Goal: Transaction & Acquisition: Subscribe to service/newsletter

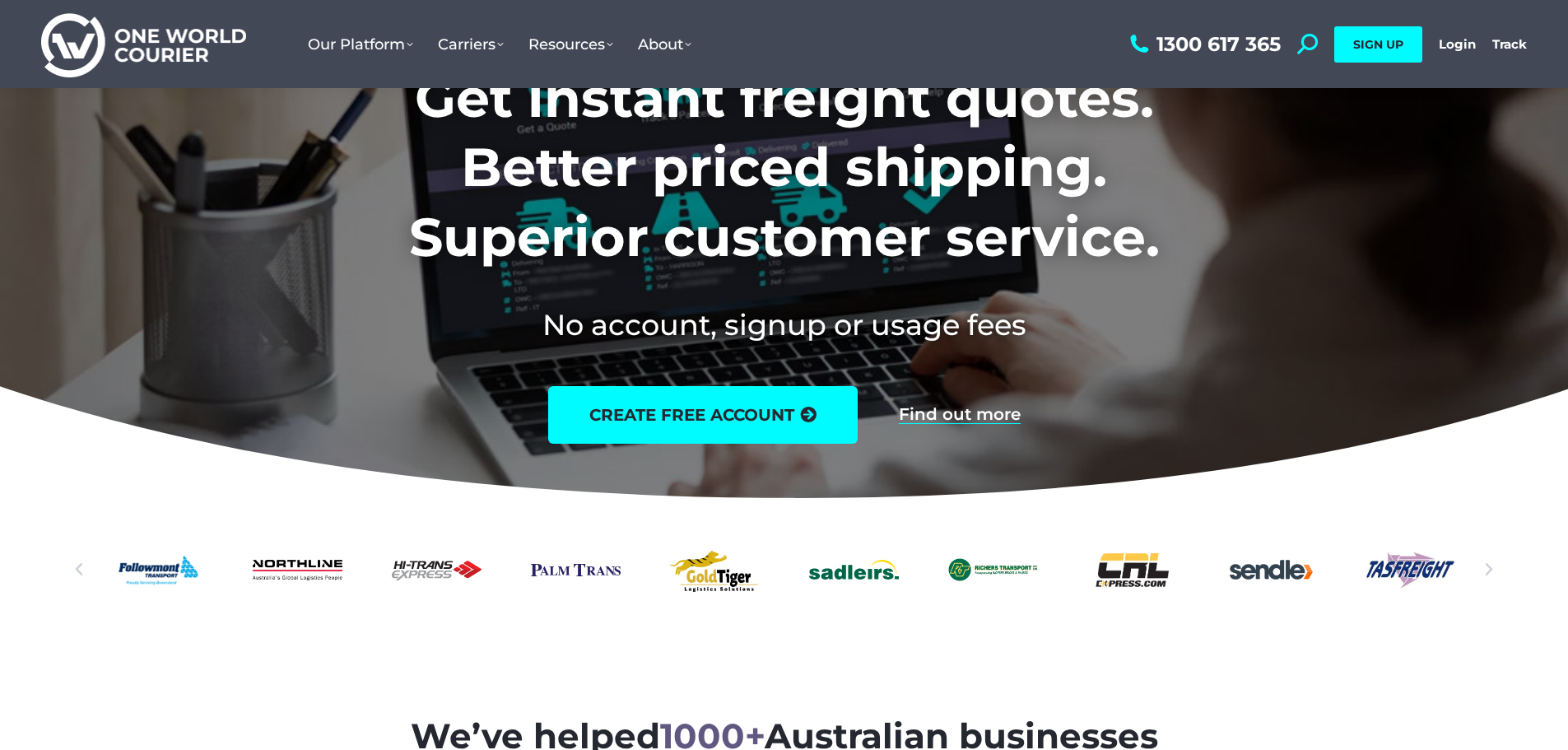
scroll to position [165, 0]
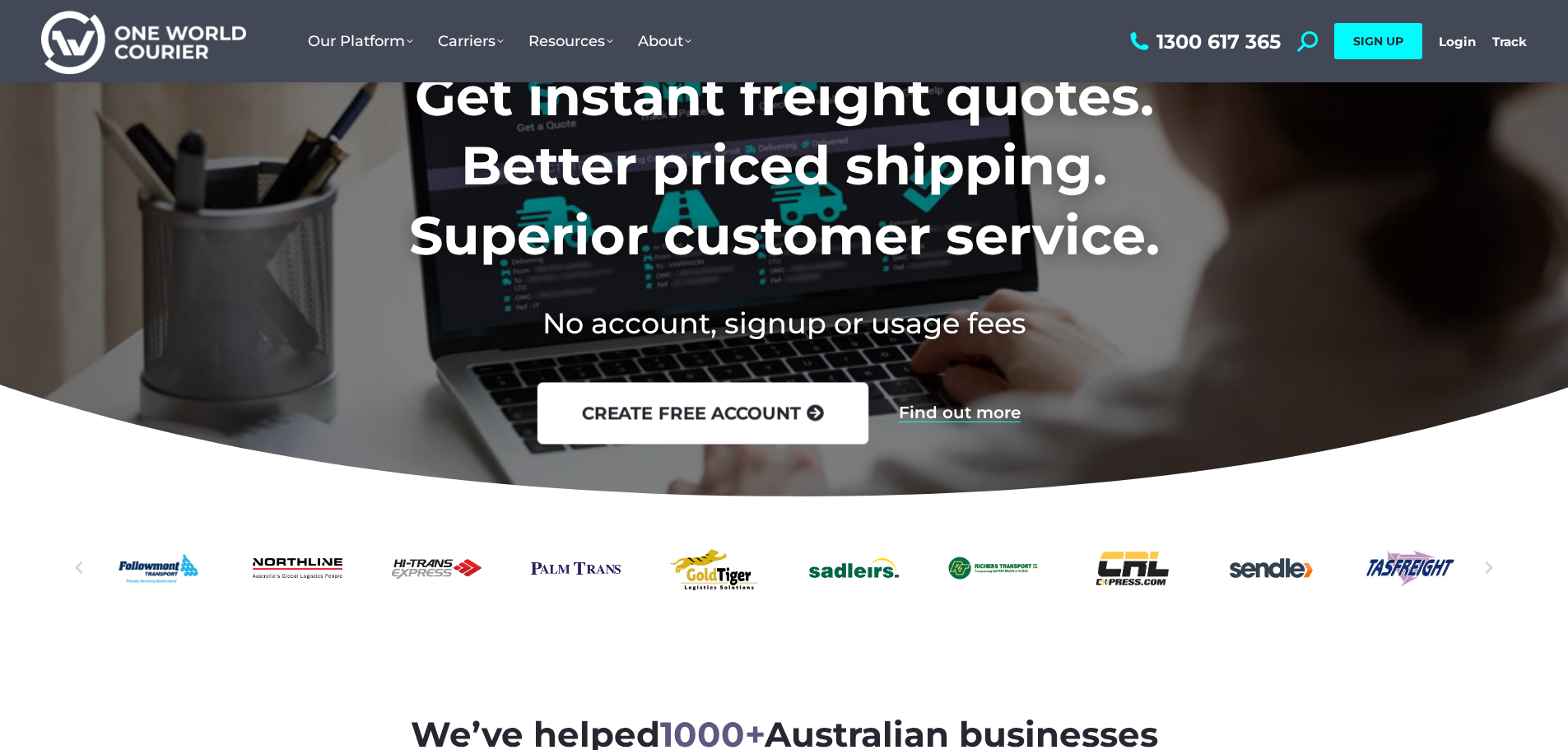
click at [660, 408] on link "create free account" at bounding box center [702, 414] width 331 height 62
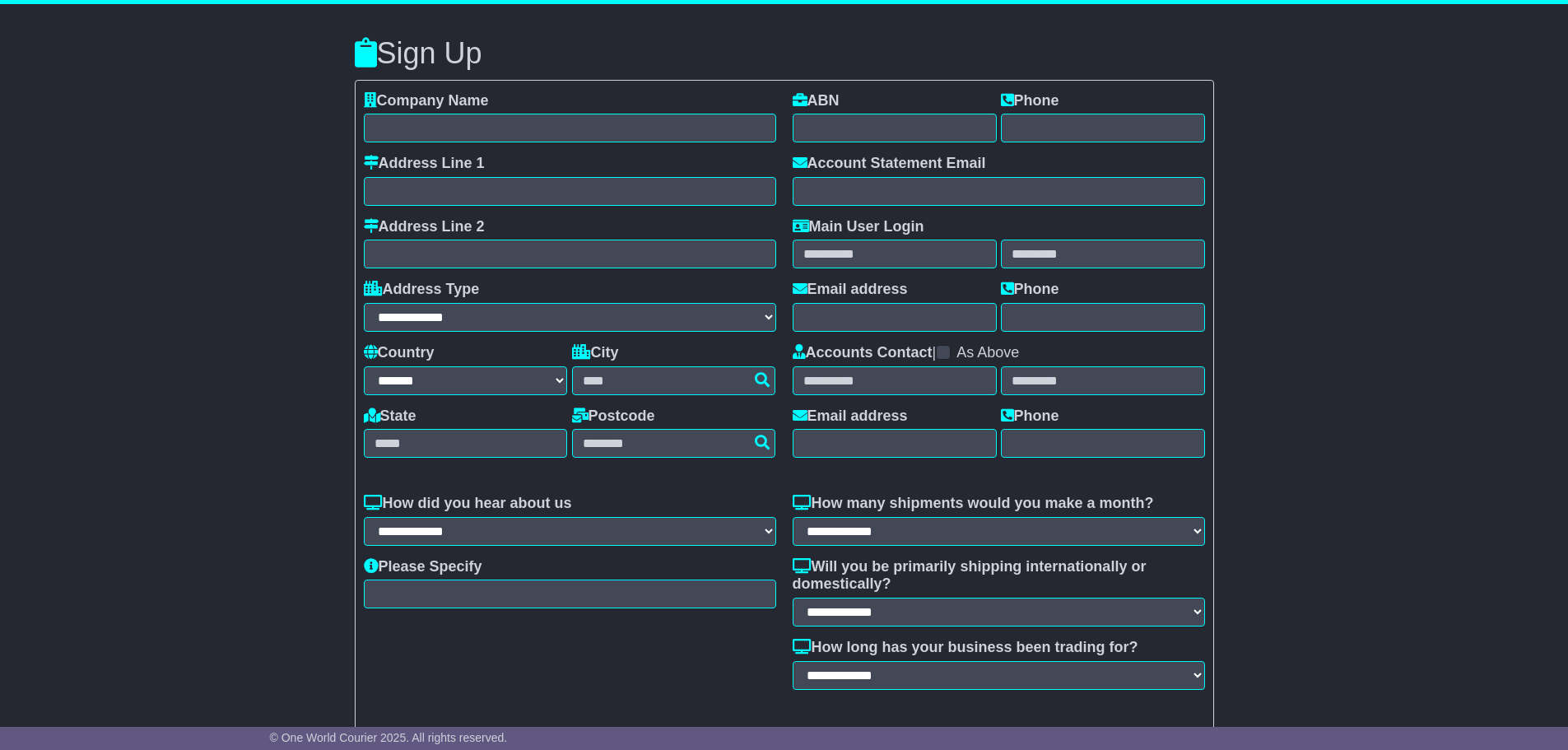
select select "**"
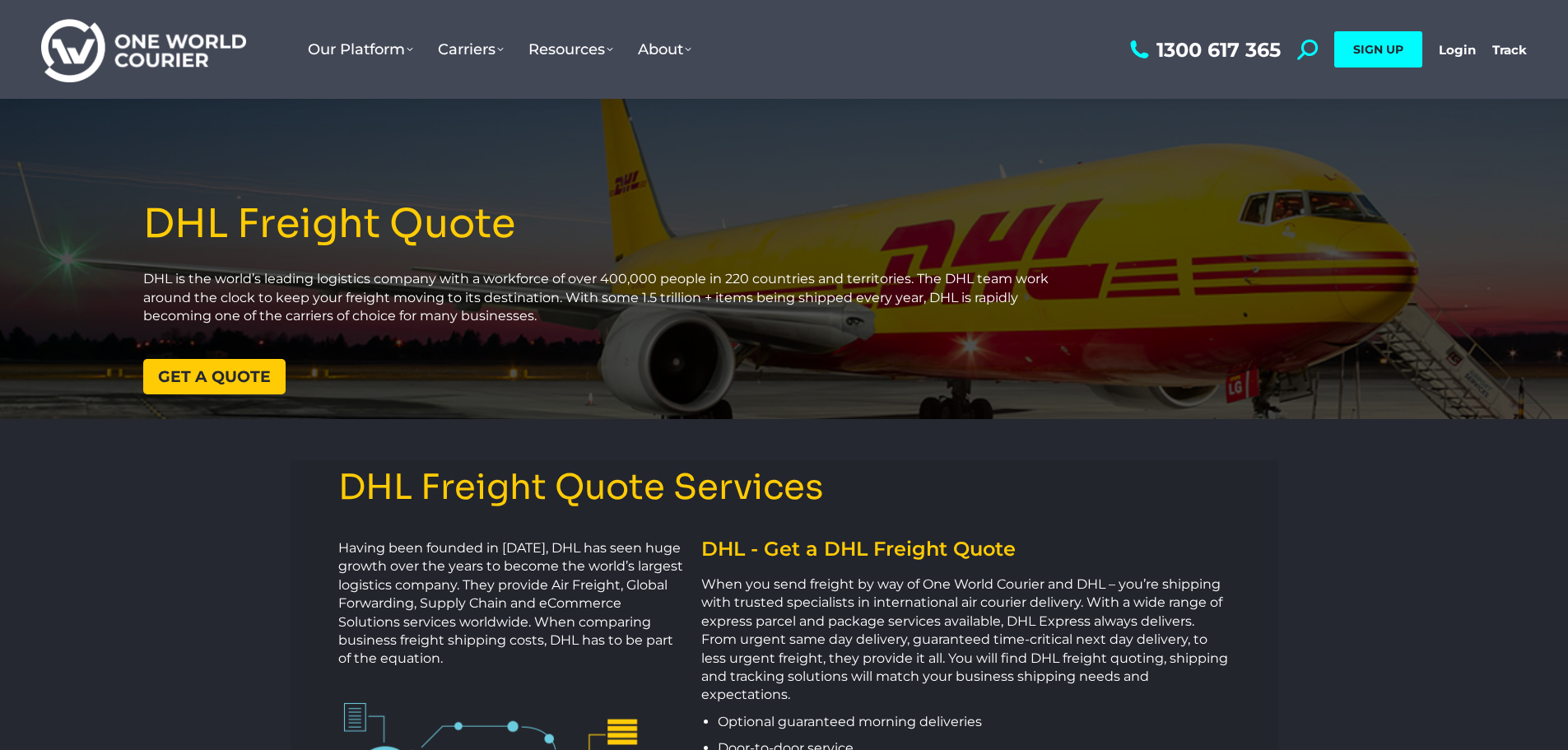
click at [193, 379] on span "Get a quote" at bounding box center [214, 377] width 113 height 16
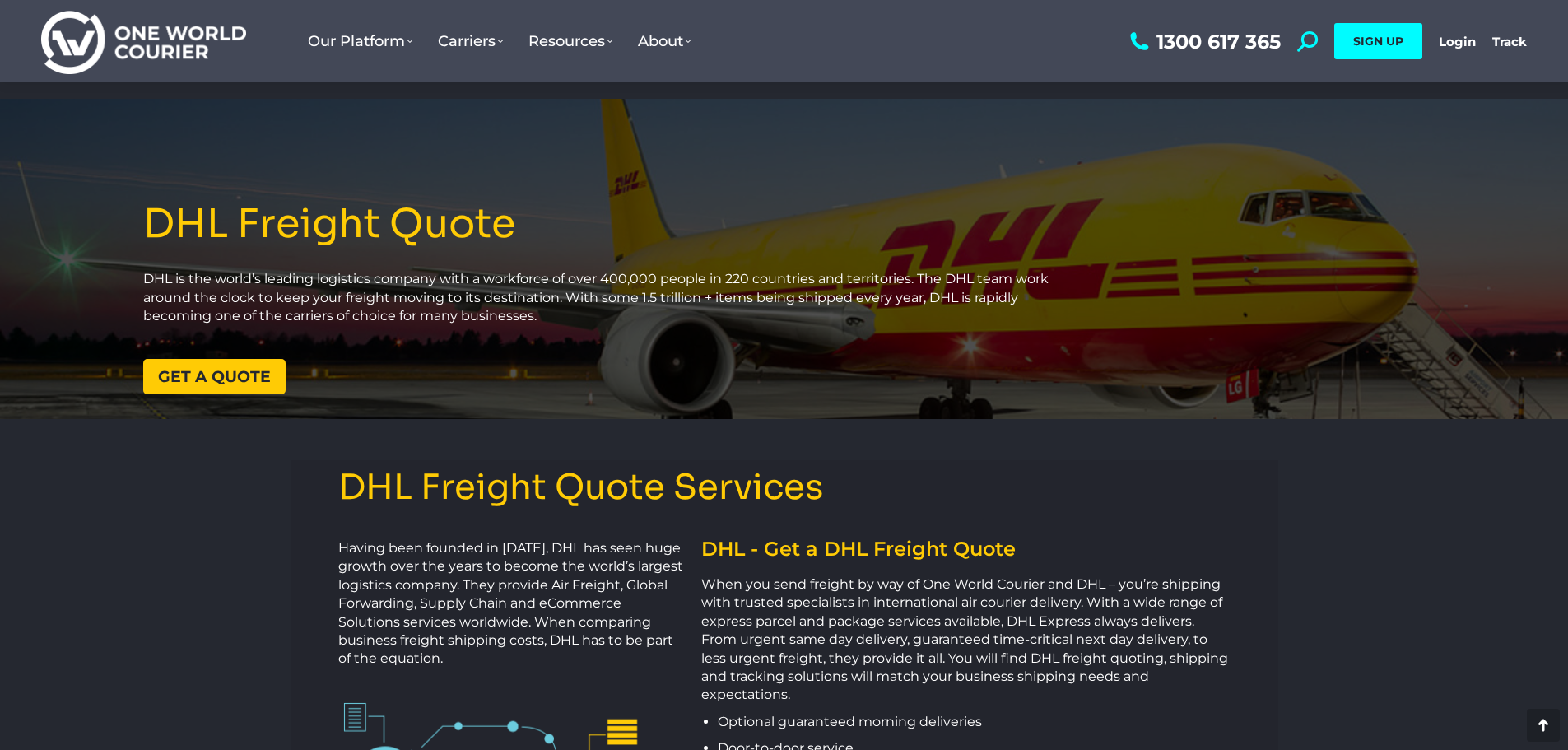
scroll to position [2098, 0]
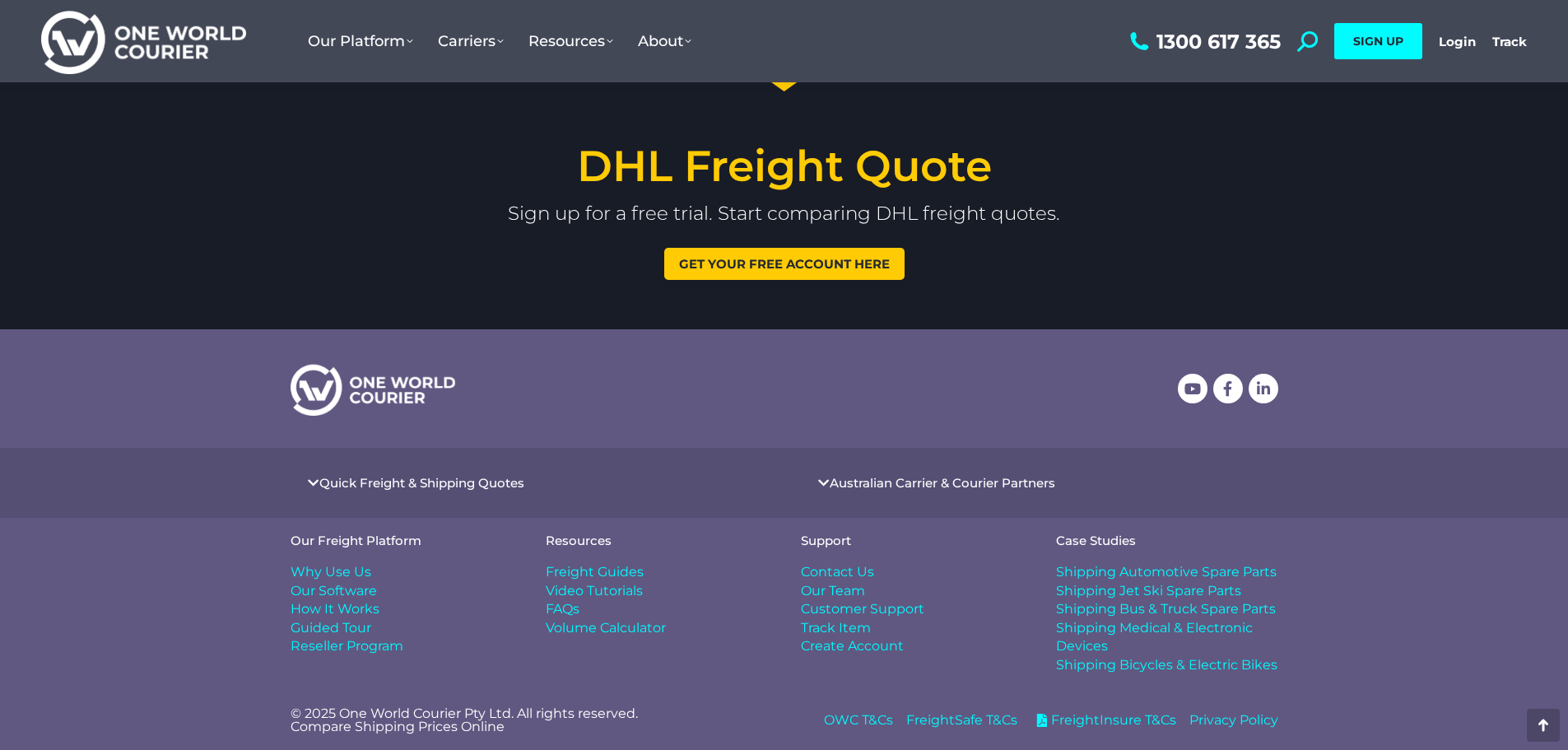
click at [781, 259] on span "Get your free account here" at bounding box center [784, 264] width 211 height 12
